Goal: Communication & Community: Answer question/provide support

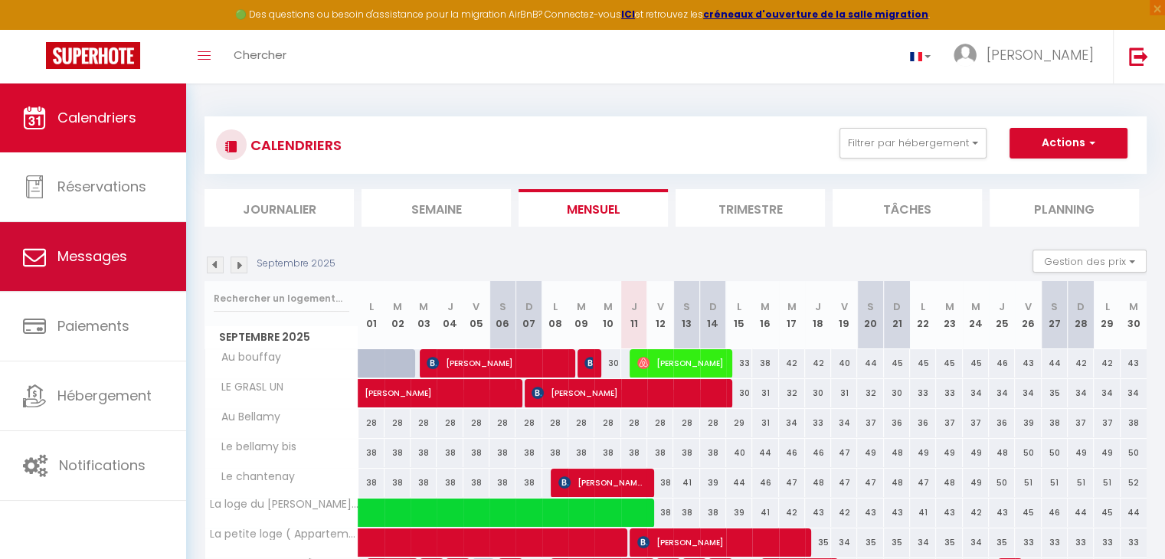
click at [93, 260] on span "Messages" at bounding box center [92, 256] width 70 height 19
select select "message"
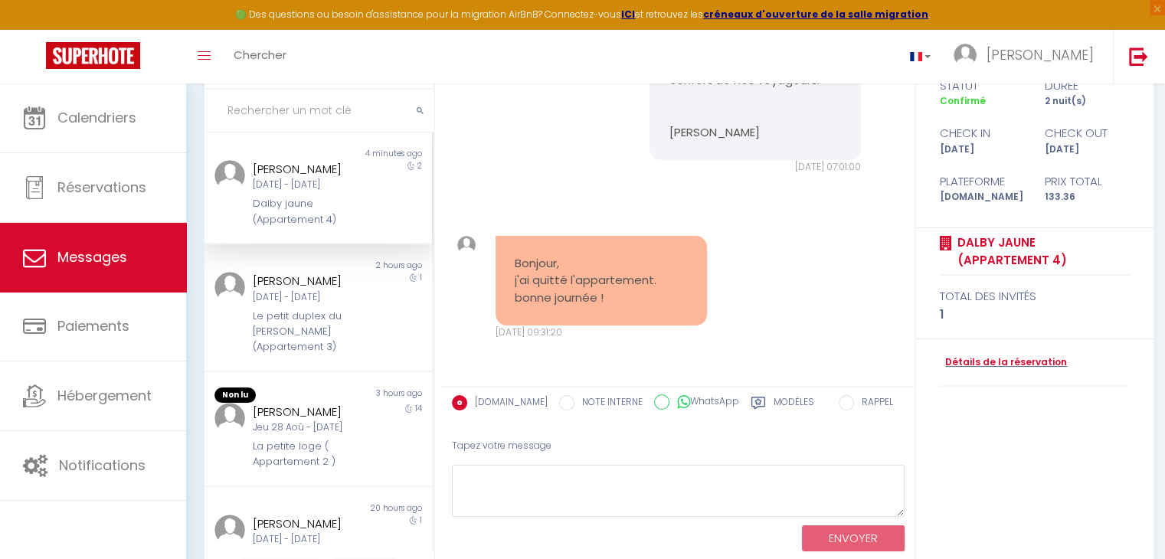
scroll to position [153, 0]
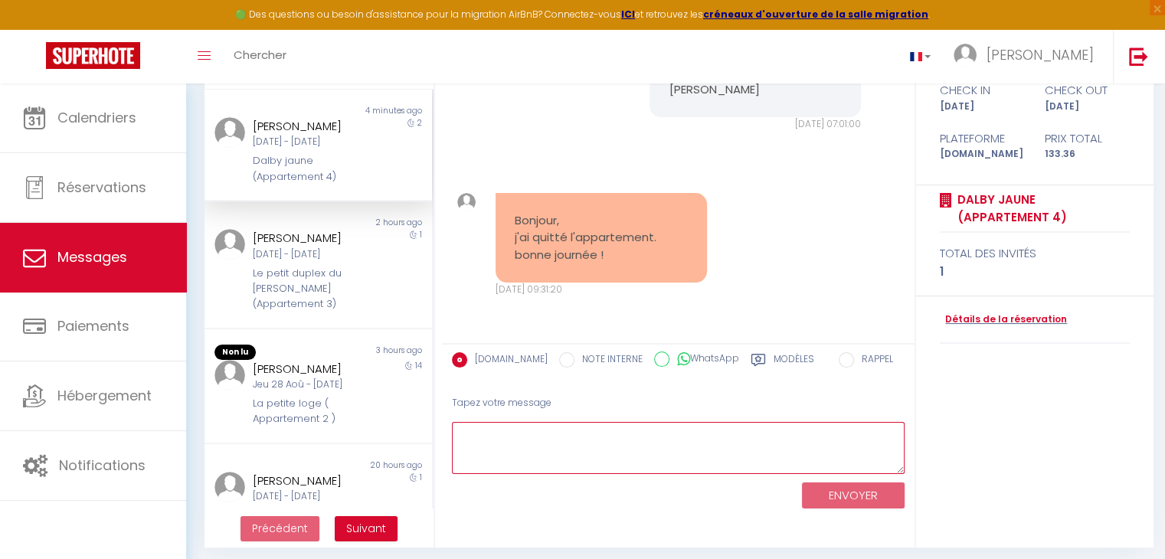
click at [678, 449] on textarea at bounding box center [678, 448] width 453 height 53
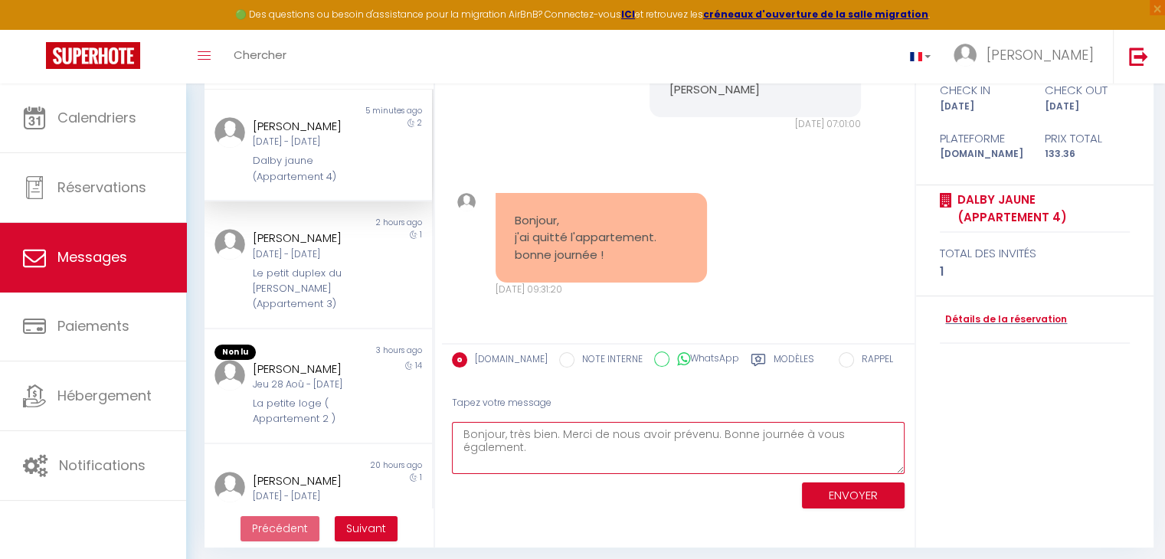
type textarea "Bonjour, très bien. Merci de nous avoir prévenu. Bonne journée à vous également."
click at [862, 497] on button "ENVOYER" at bounding box center [853, 495] width 103 height 27
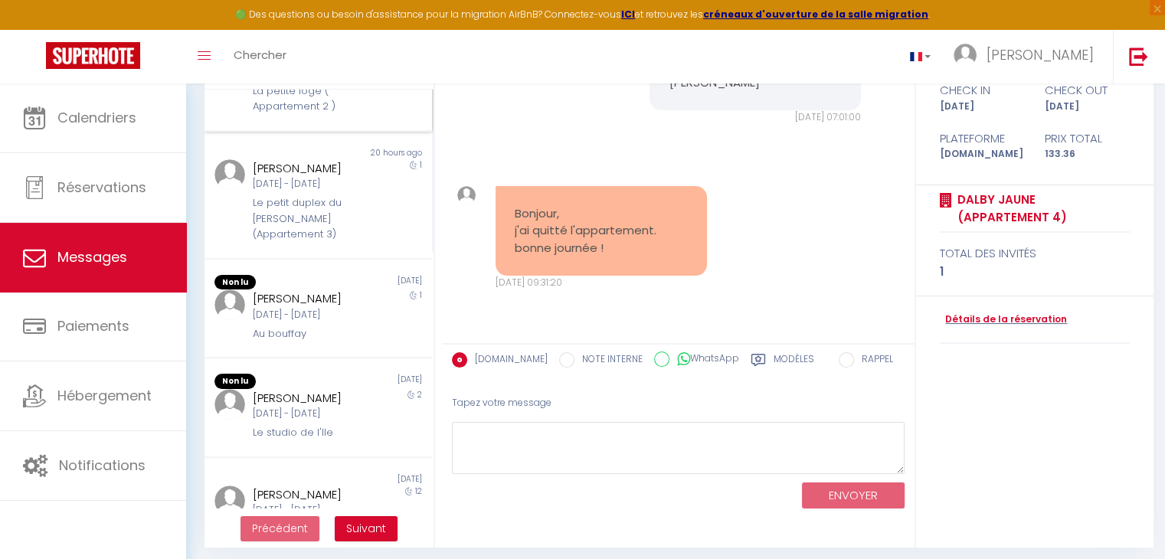
scroll to position [383, 0]
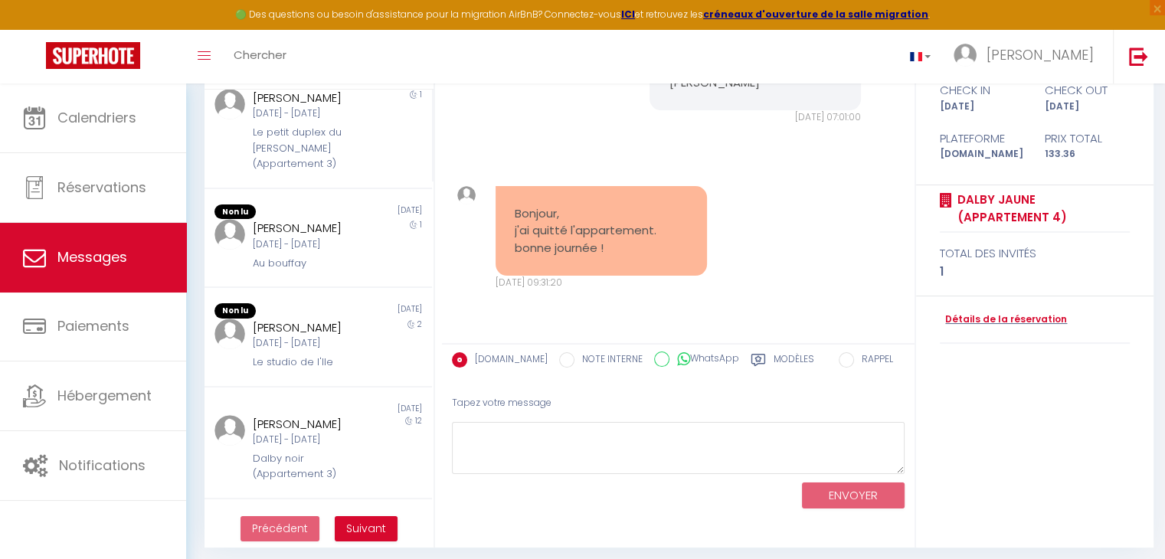
click at [340, 252] on div "[DATE] - [DATE]" at bounding box center [309, 244] width 113 height 15
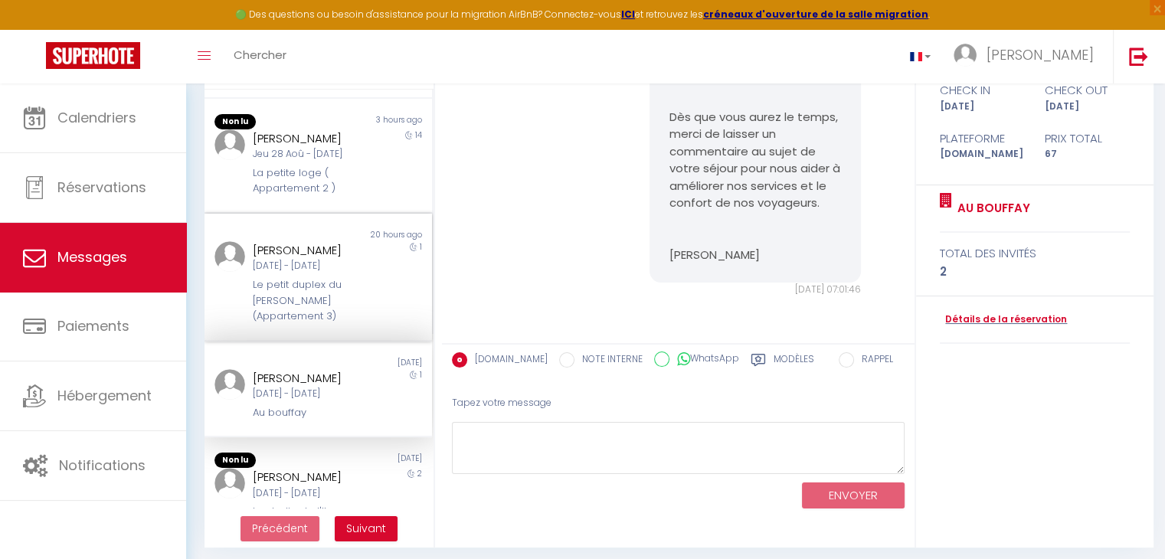
scroll to position [230, 0]
click at [345, 162] on div "Jeu 28 Aoû - [DATE]" at bounding box center [309, 155] width 113 height 15
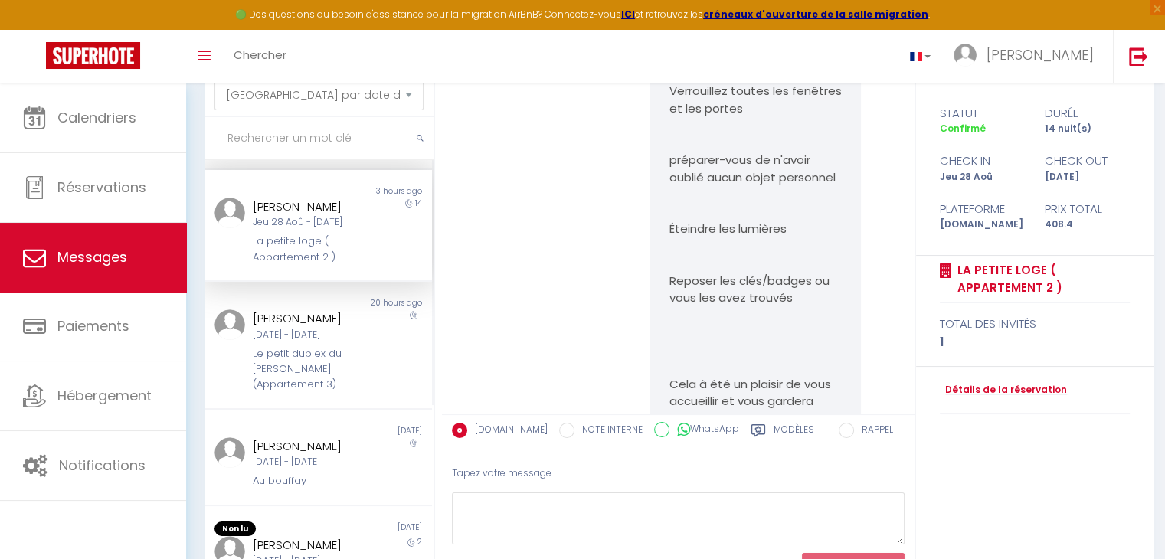
scroll to position [12459, 0]
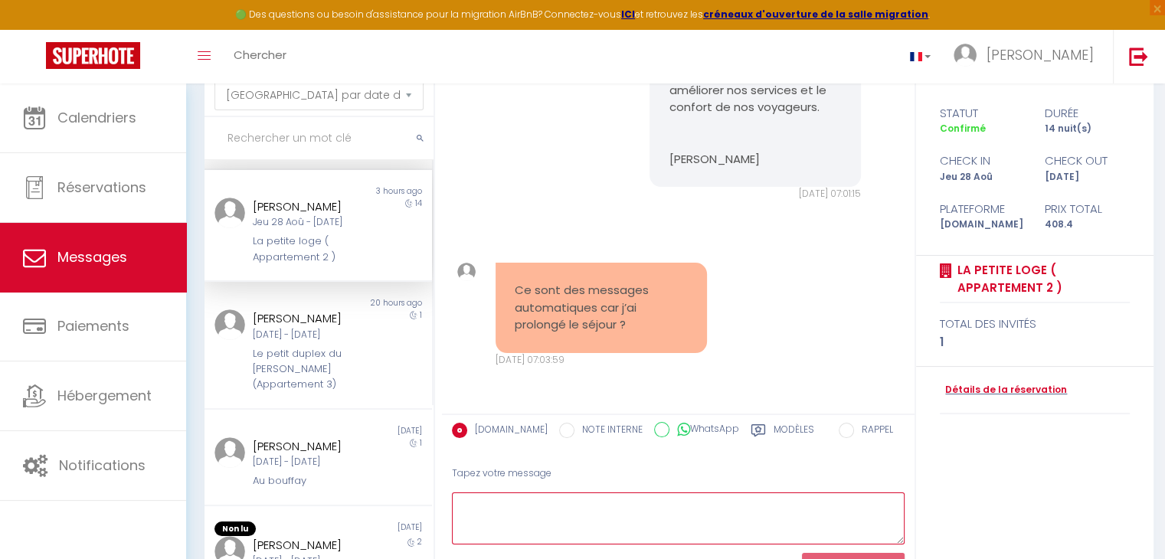
click at [578, 503] on textarea at bounding box center [678, 518] width 453 height 53
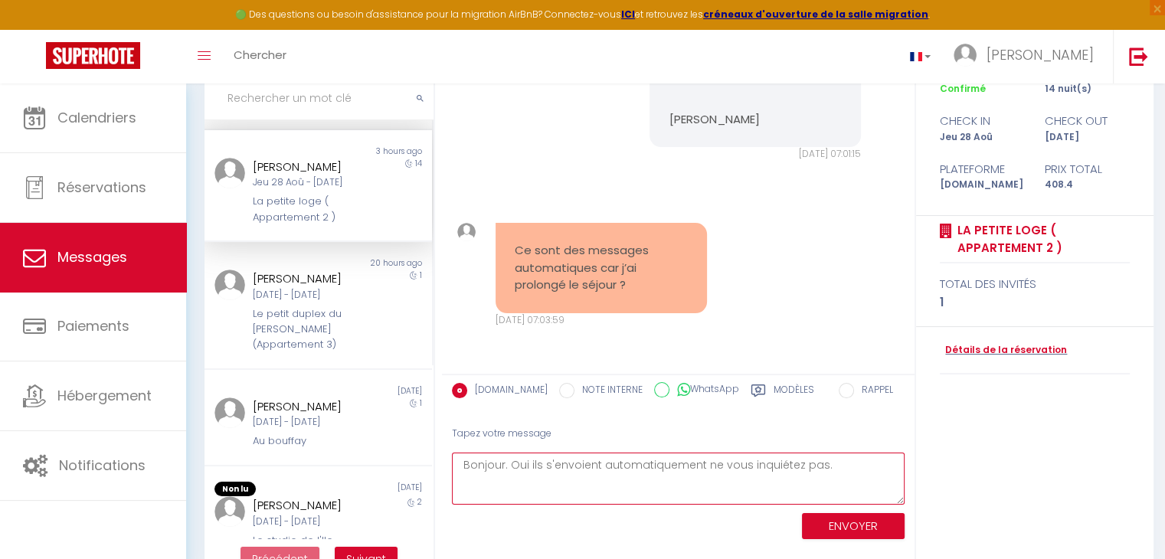
scroll to position [159, 0]
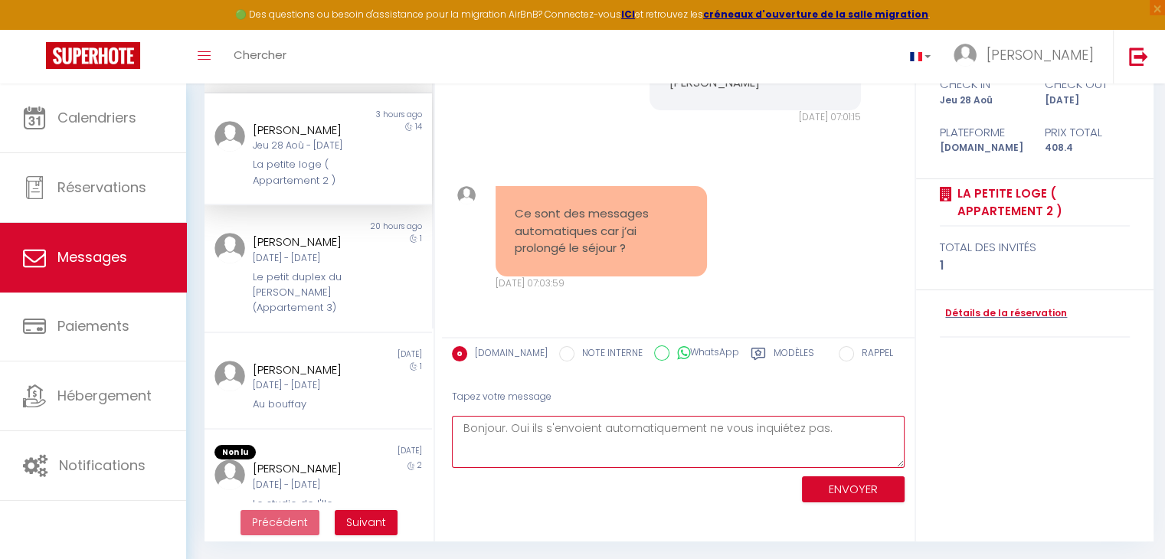
type textarea "Bonjour. Oui ils s'envoient automatiquement ne vous inquiétez pas."
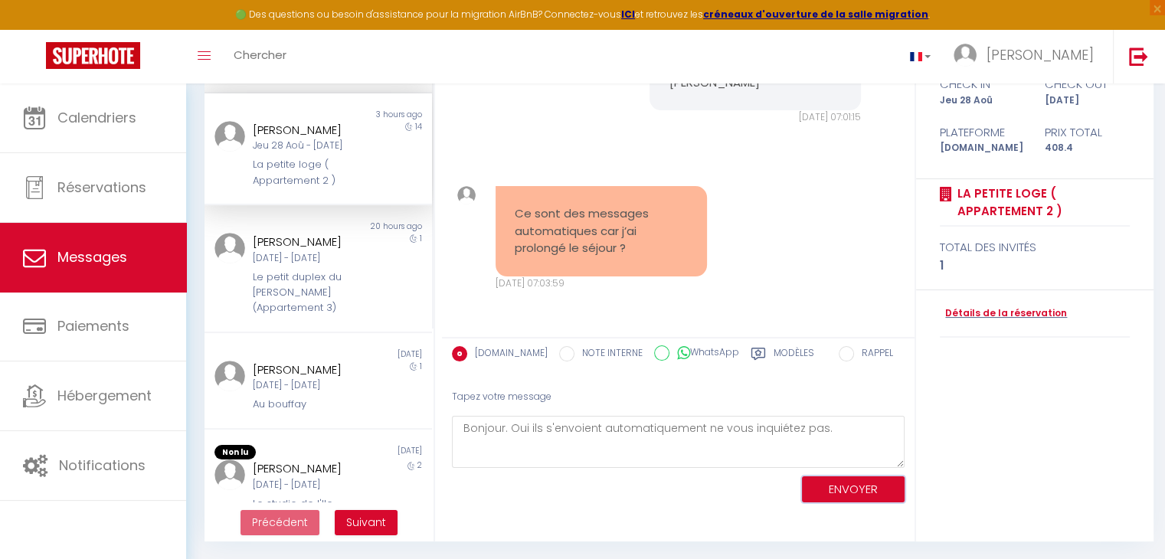
click at [861, 495] on button "ENVOYER" at bounding box center [853, 489] width 103 height 27
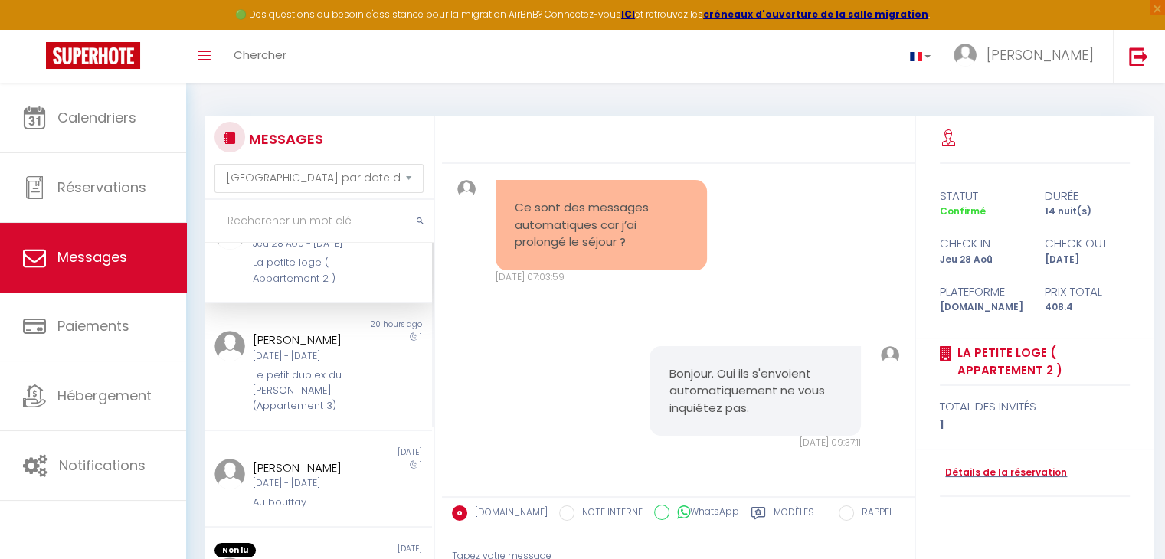
scroll to position [306, 0]
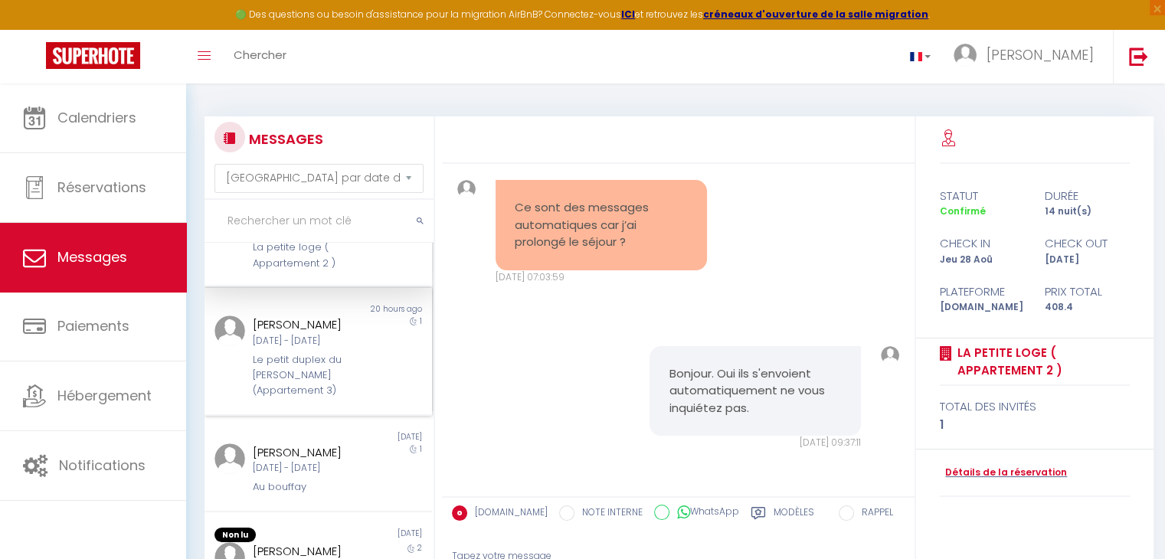
click at [325, 348] on div "[DATE] - [DATE]" at bounding box center [309, 341] width 113 height 15
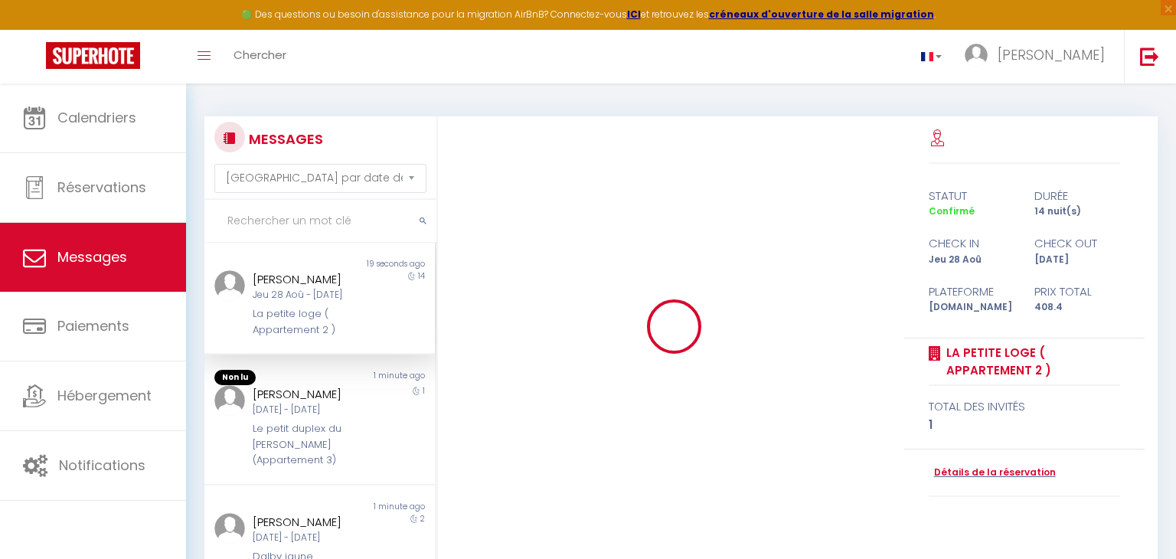
select select "message"
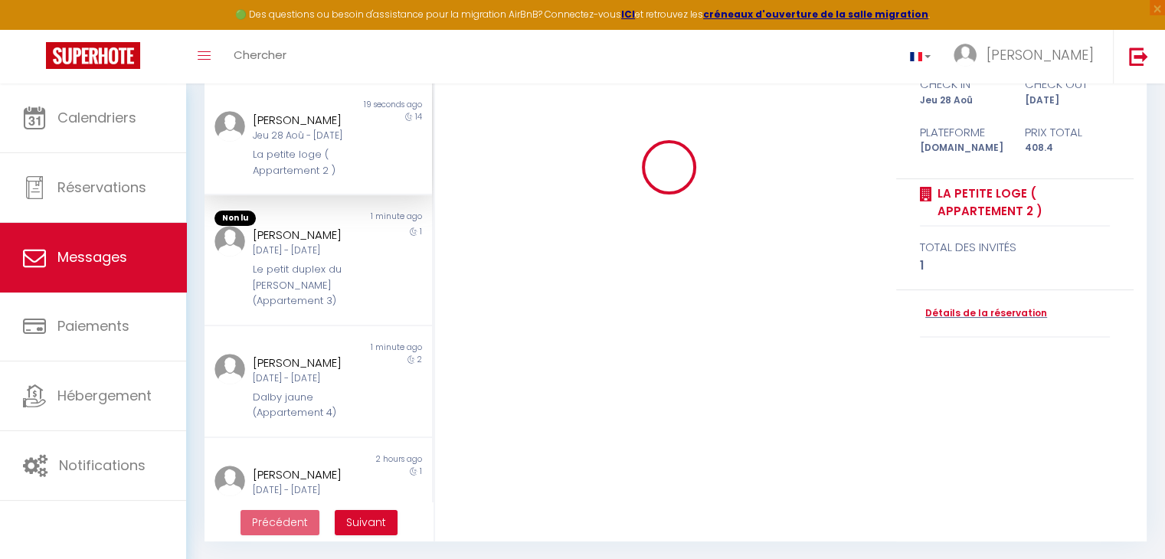
scroll to position [12626, 0]
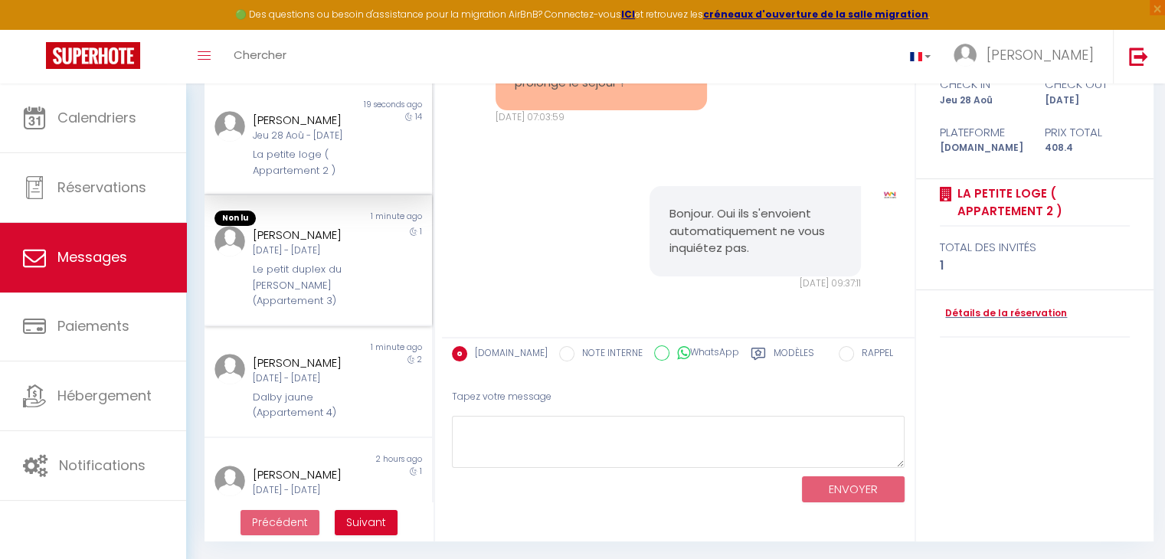
click at [347, 258] on div "[DATE] - [DATE]" at bounding box center [309, 250] width 113 height 15
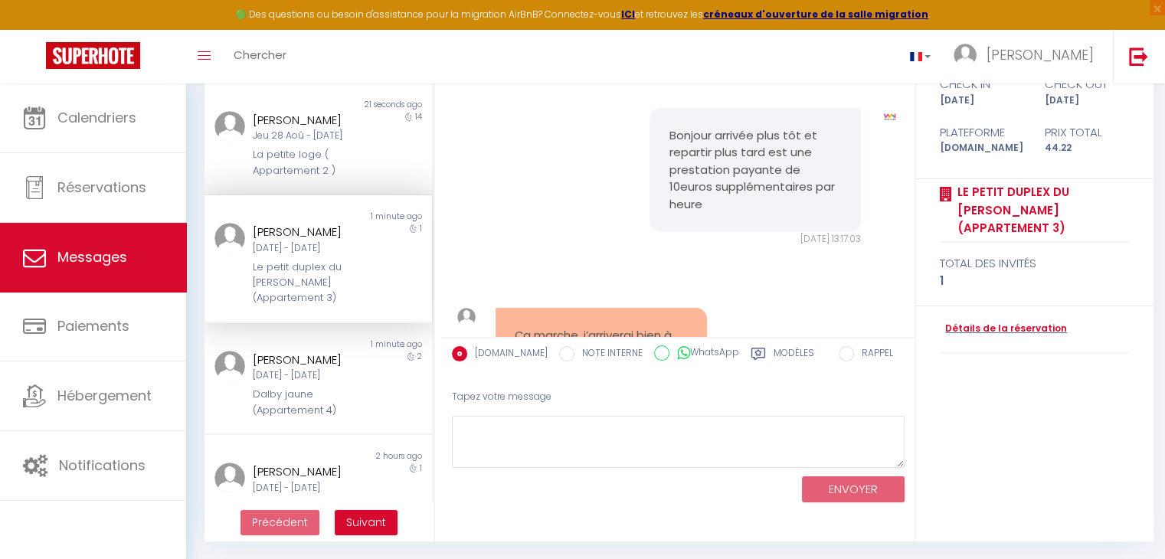
scroll to position [1928, 0]
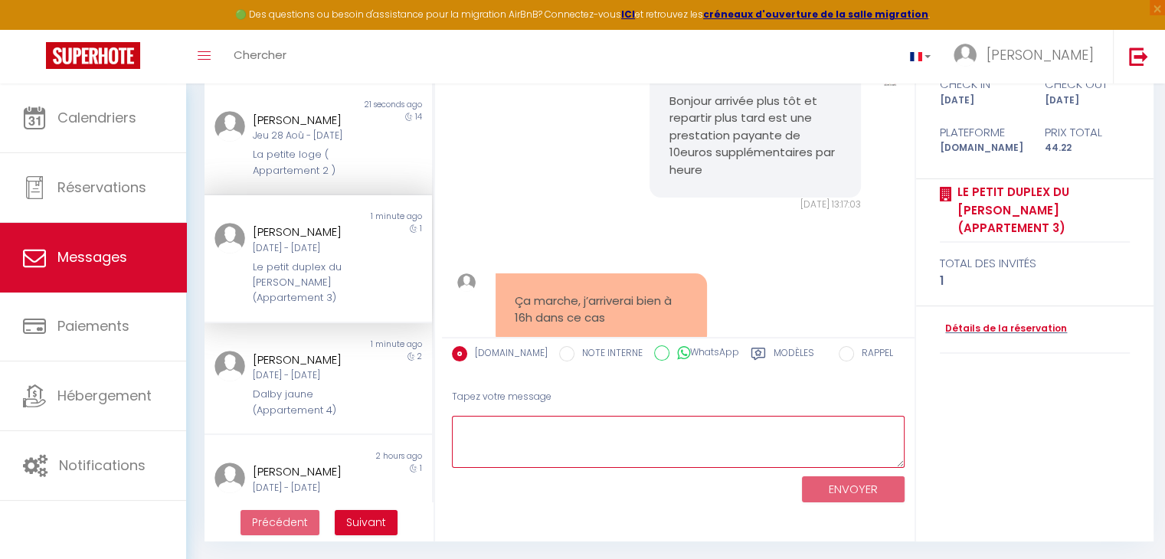
click at [590, 442] on textarea at bounding box center [678, 442] width 453 height 53
type textarea "Très bien."
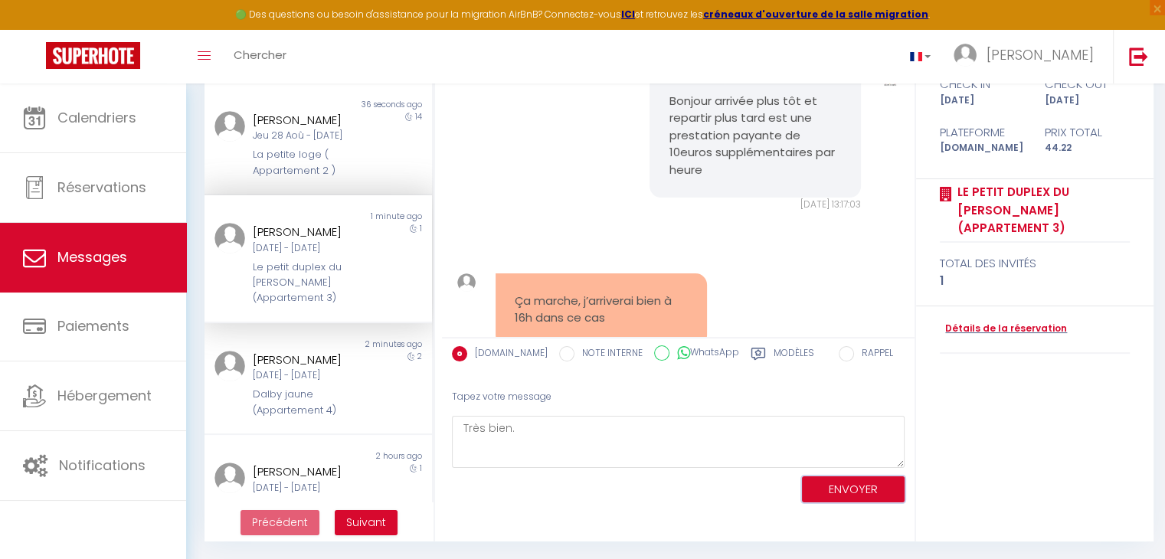
click at [851, 479] on button "ENVOYER" at bounding box center [853, 489] width 103 height 27
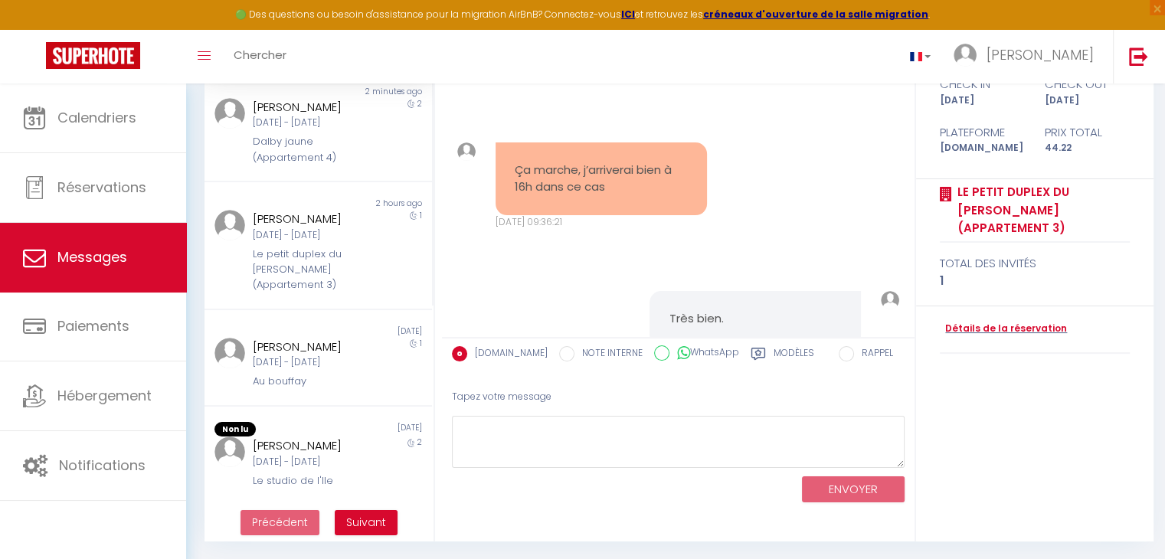
scroll to position [383, 0]
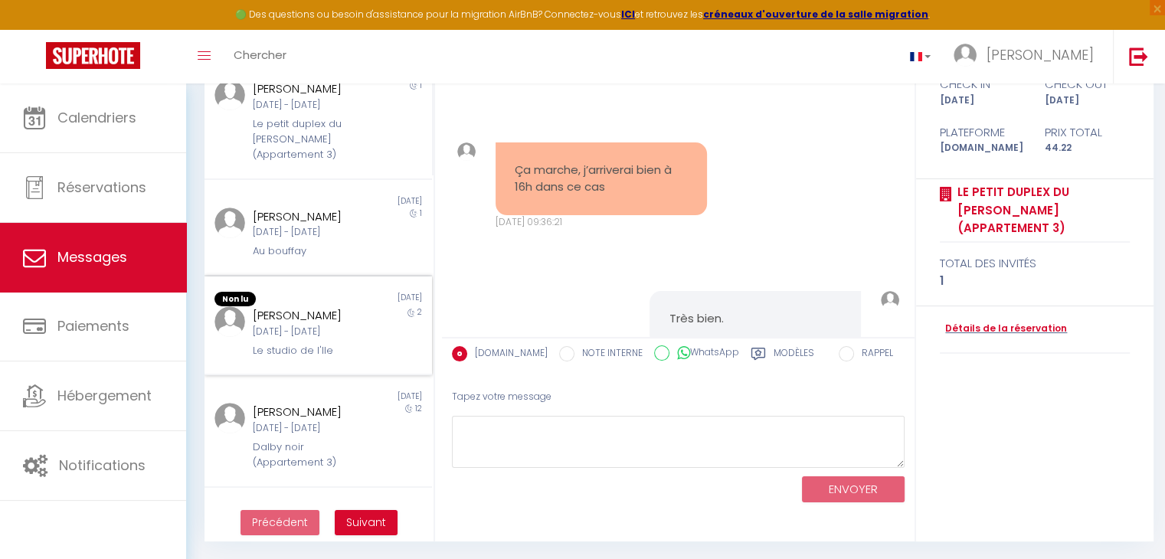
click at [306, 339] on div "[DATE] - [DATE]" at bounding box center [309, 332] width 113 height 15
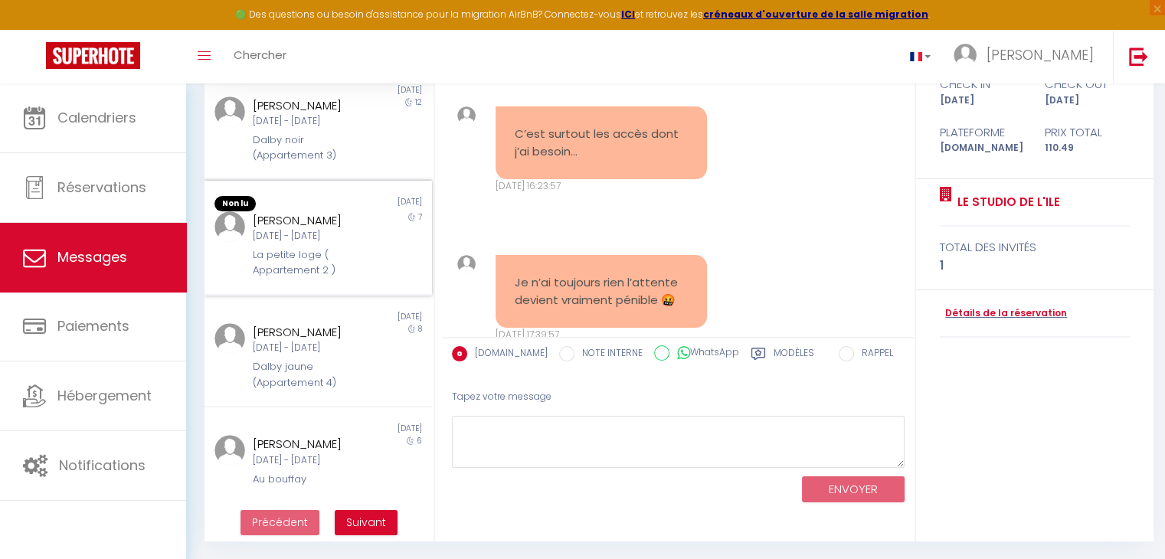
scroll to position [766, 0]
click at [332, 266] on div "La petite loge ( Appartement 2 )" at bounding box center [309, 262] width 113 height 31
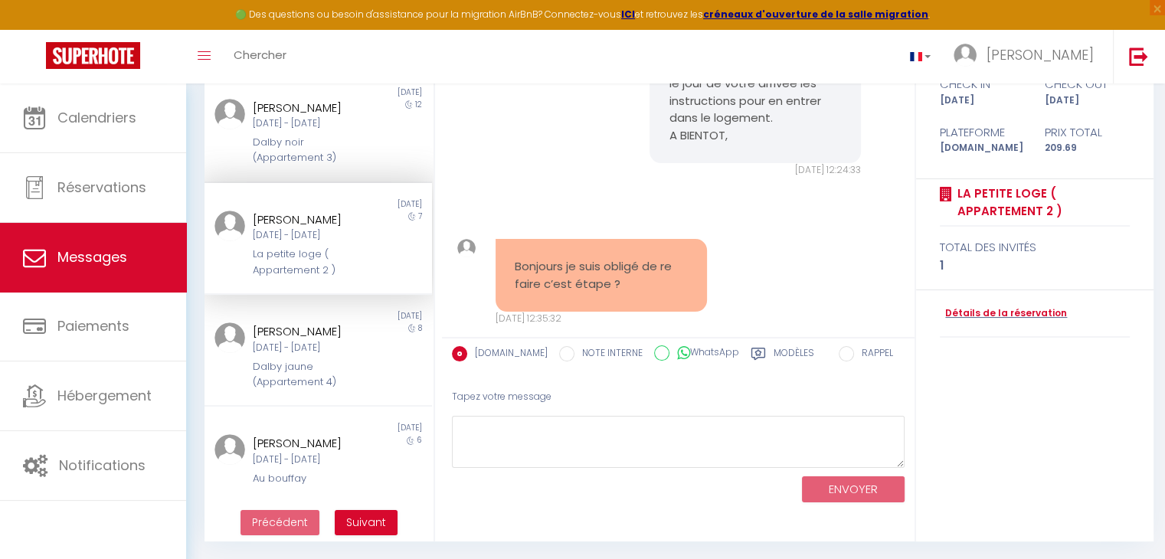
scroll to position [822, 0]
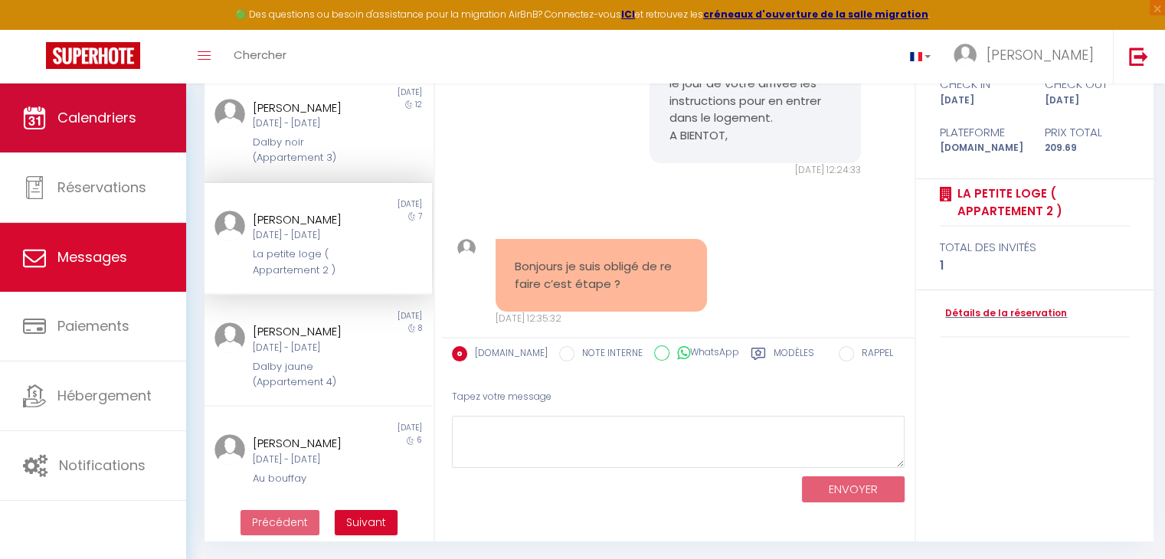
click at [101, 129] on link "Calendriers" at bounding box center [93, 117] width 186 height 69
